Goal: Navigation & Orientation: Find specific page/section

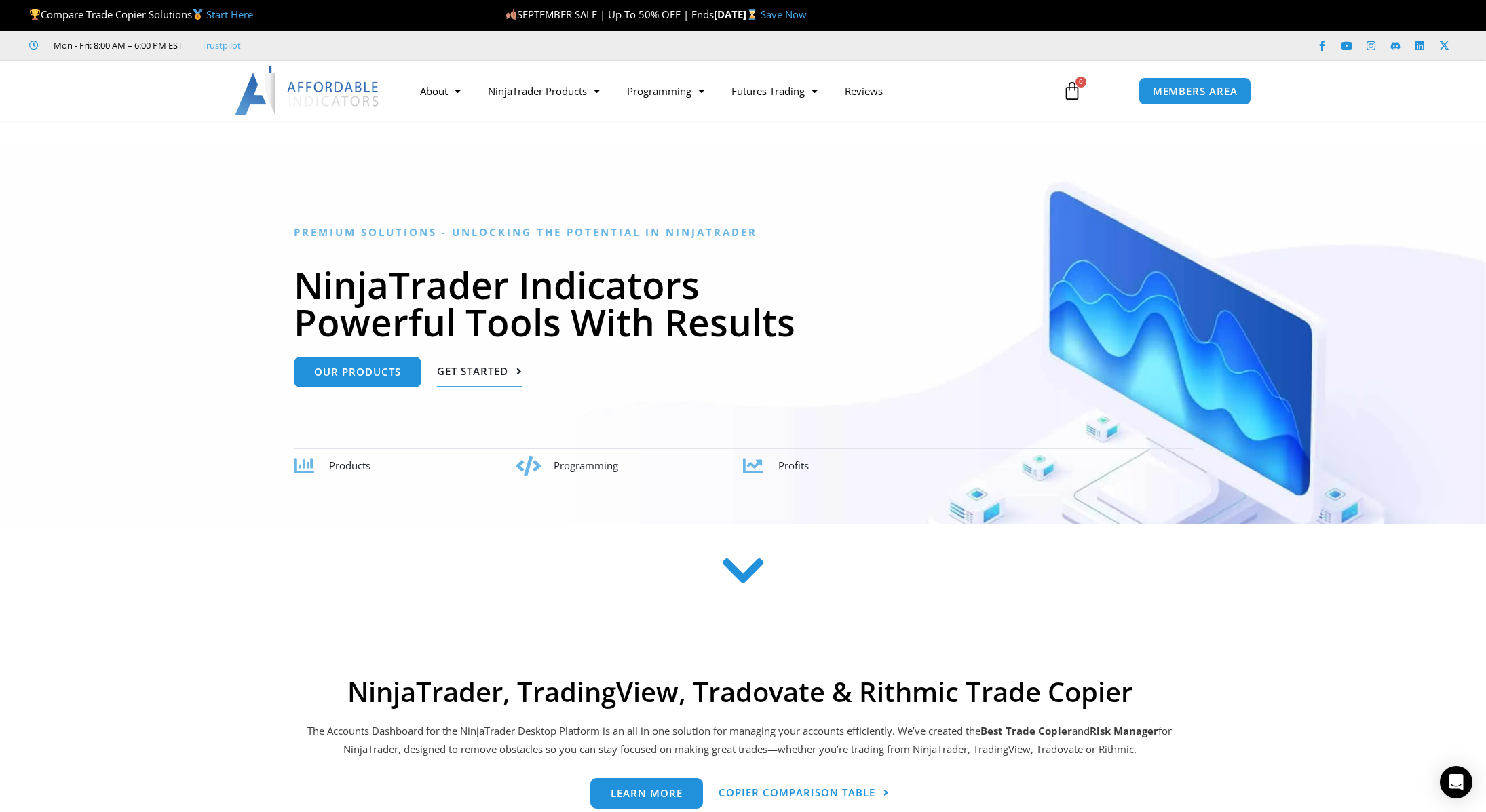
click at [511, 372] on span "Get Started" at bounding box center [479, 372] width 85 height 10
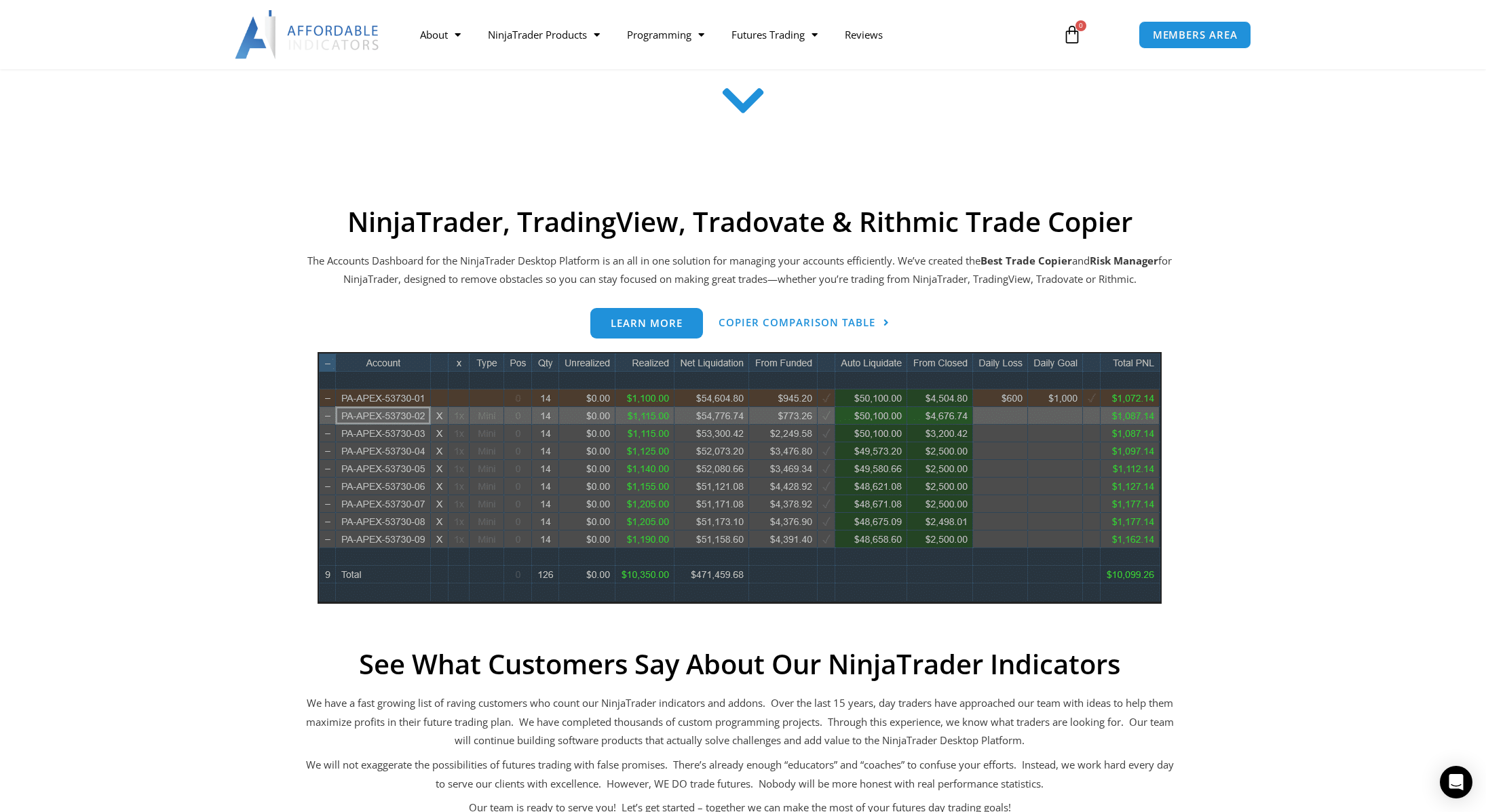
scroll to position [547, 0]
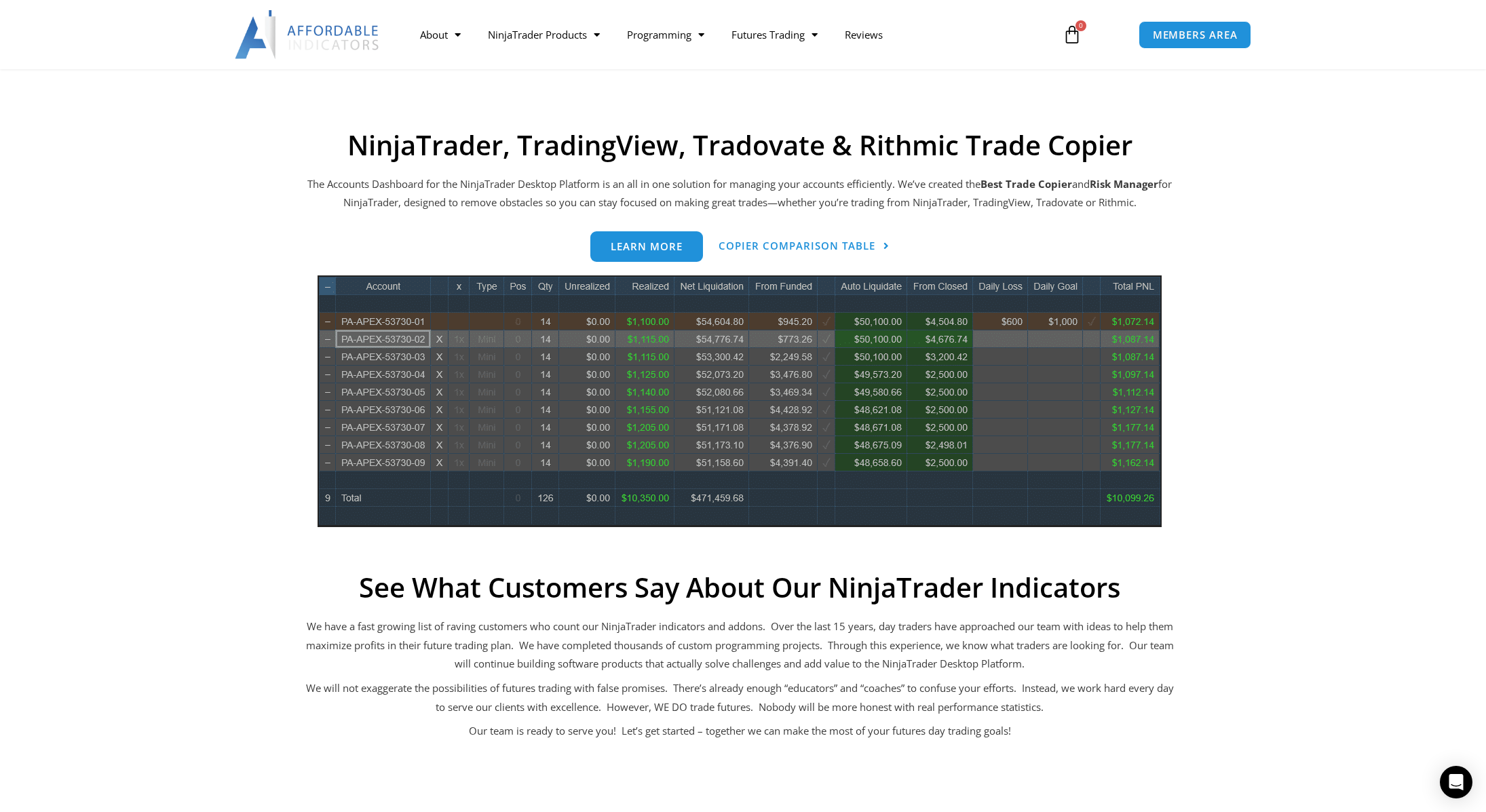
click at [349, 38] on img at bounding box center [308, 35] width 146 height 49
